Goal: Task Accomplishment & Management: Manage account settings

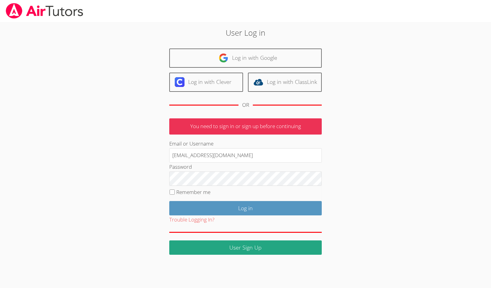
click at [197, 194] on label "Remember me" at bounding box center [193, 191] width 34 height 7
click at [175, 194] on input "Remember me" at bounding box center [171, 191] width 5 height 5
checkbox input "true"
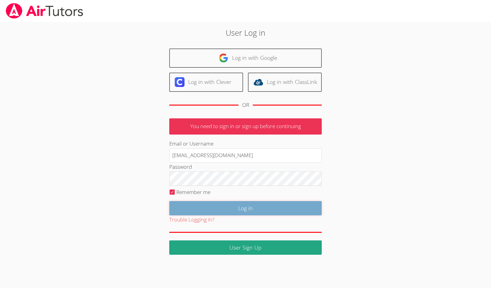
click at [197, 210] on input "Log in" at bounding box center [245, 208] width 152 height 14
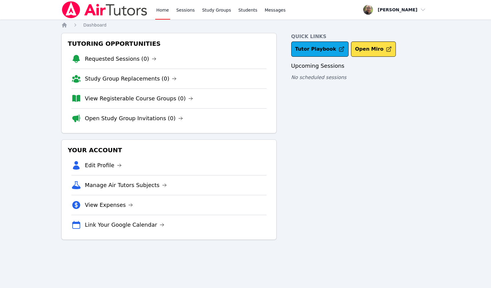
click at [356, 125] on div "Quick Links Tutor Playbook Open Miro Upcoming Sessions No scheduled sessions" at bounding box center [360, 136] width 138 height 207
